Goal: Transaction & Acquisition: Purchase product/service

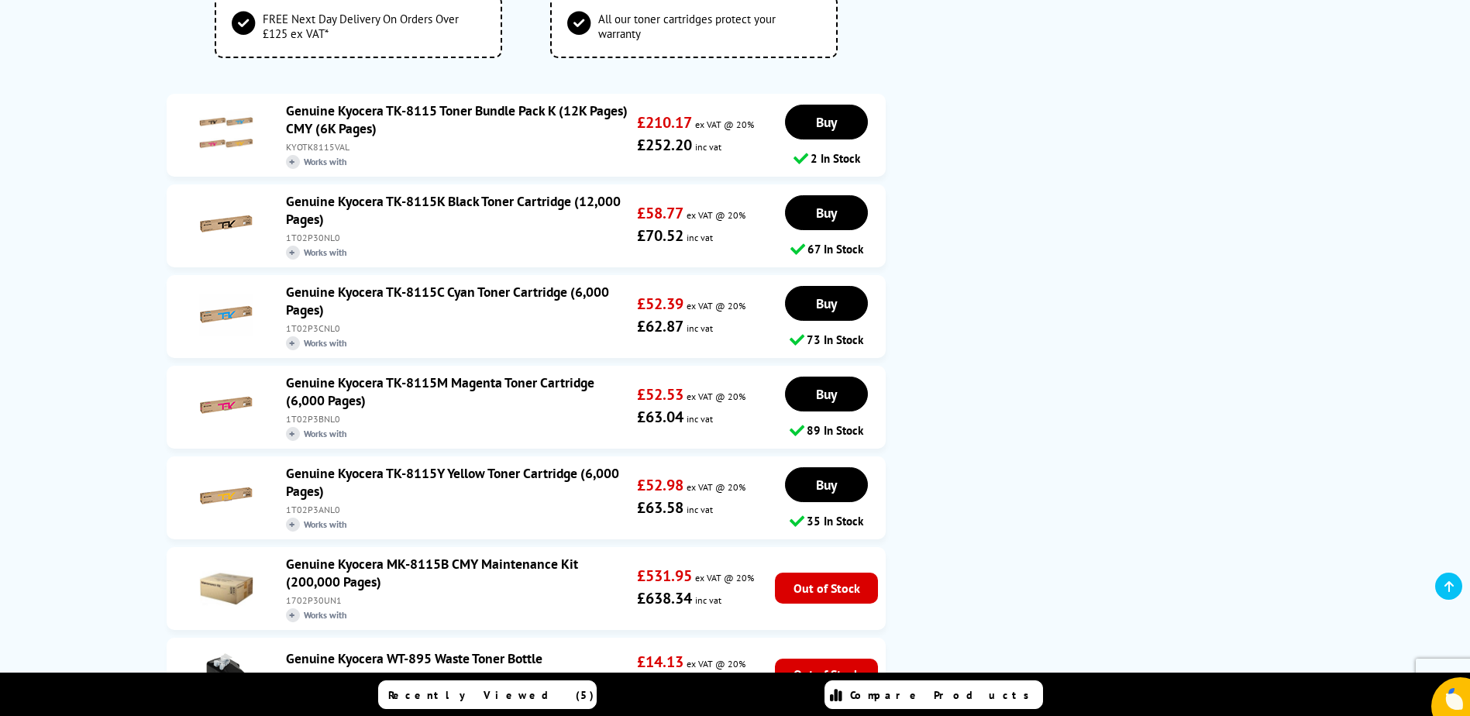
scroll to position [930, 0]
click at [381, 554] on link "Genuine Kyocera MK-8115B CMY Maintenance Kit (200,000 Pages)" at bounding box center [432, 572] width 292 height 36
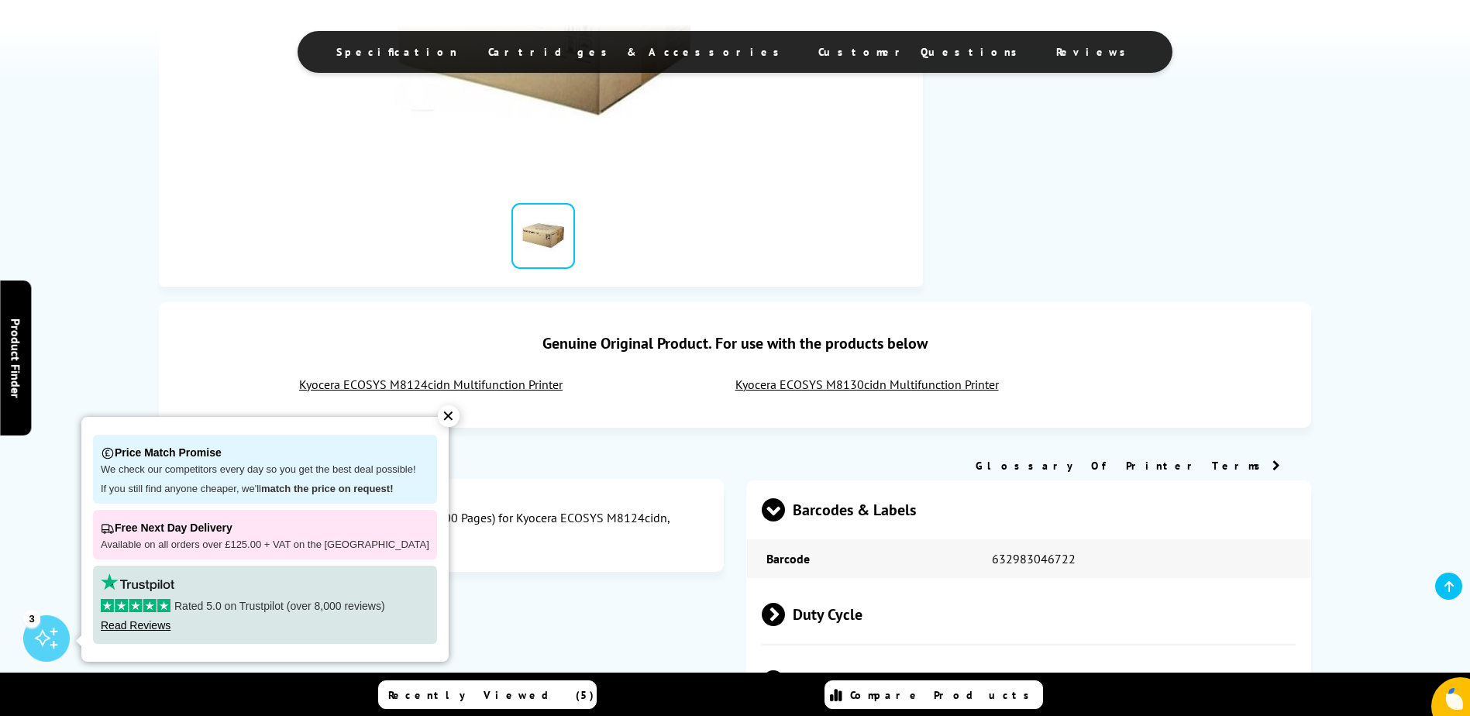
scroll to position [543, 0]
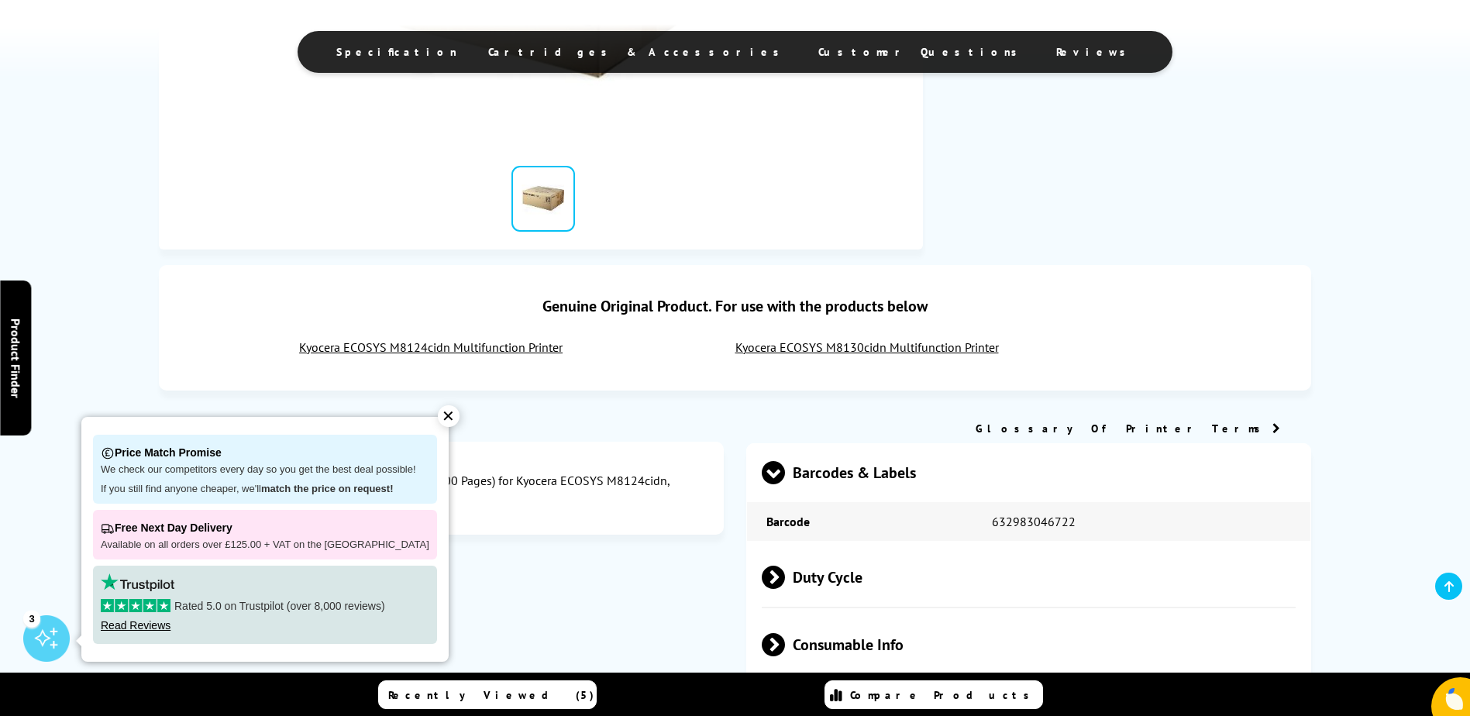
click at [438, 412] on div "✕" at bounding box center [449, 416] width 22 height 22
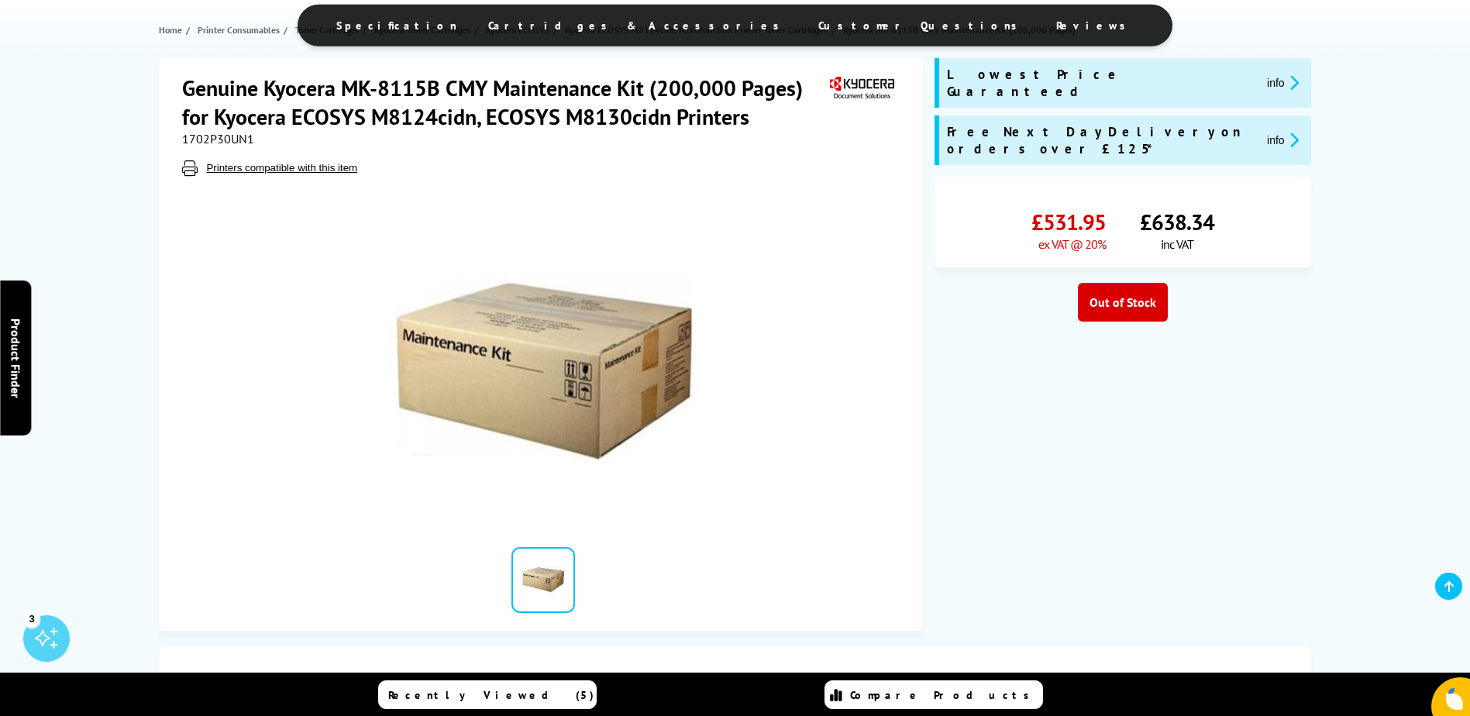
scroll to position [155, 0]
